Goal: Task Accomplishment & Management: Complete application form

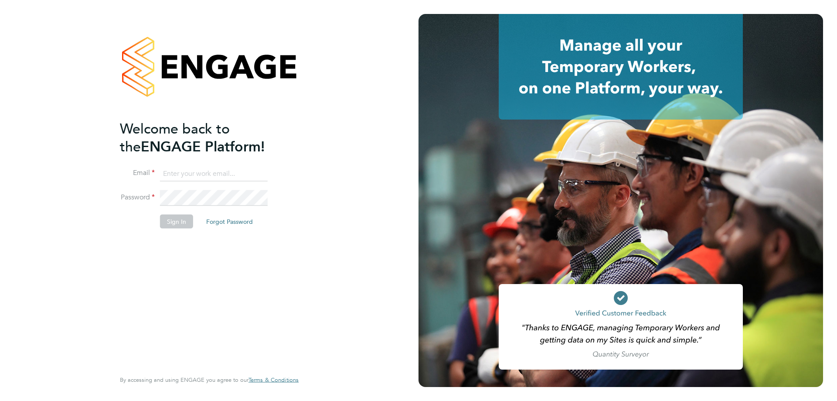
type input "jamespedley@jambo.co"
click at [175, 220] on button "Sign In" at bounding box center [176, 221] width 33 height 14
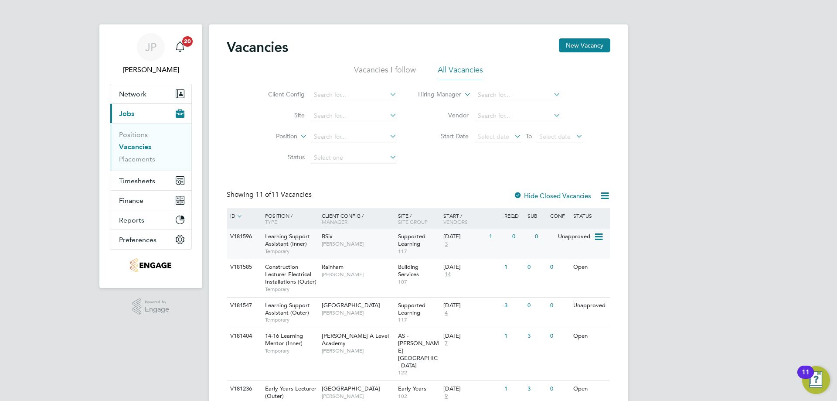
click at [553, 242] on div "0" at bounding box center [544, 237] width 23 height 16
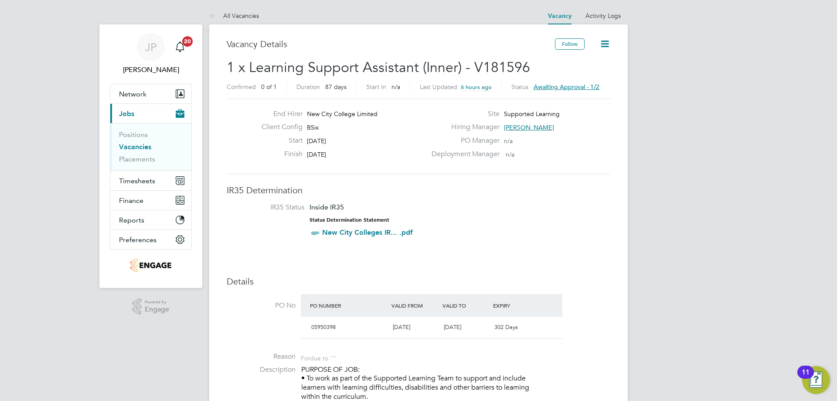
click at [572, 87] on span "Awaiting approval - 1/2" at bounding box center [567, 87] width 66 height 8
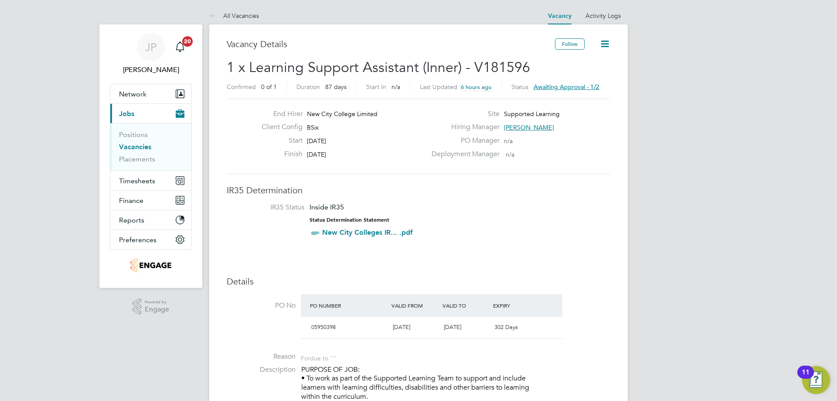
drag, startPoint x: 597, startPoint y: 219, endPoint x: 575, endPoint y: 230, distance: 24.4
click at [580, 230] on li "IR35 Status Inside IR35 Status Determination Statement New City Colleges IR... …" at bounding box center [418, 222] width 366 height 38
click at [575, 230] on li "IR35 Status Inside IR35 Status Determination Statement New City Colleges IR... …" at bounding box center [418, 222] width 366 height 38
drag, startPoint x: 575, startPoint y: 230, endPoint x: 572, endPoint y: 256, distance: 26.3
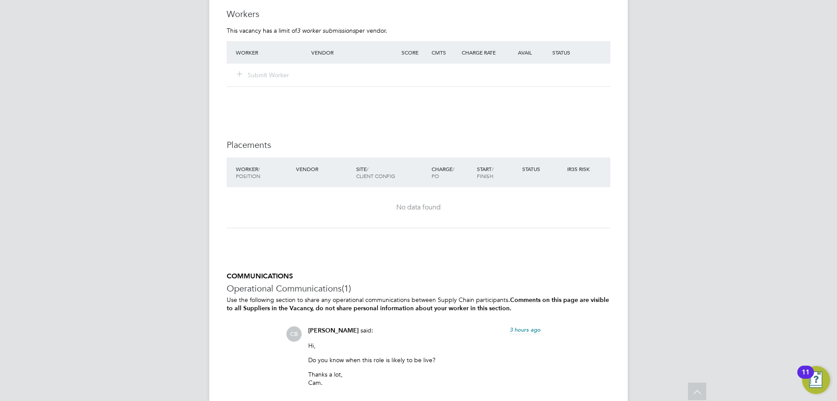
scroll to position [1396, 0]
